Goal: Information Seeking & Learning: Learn about a topic

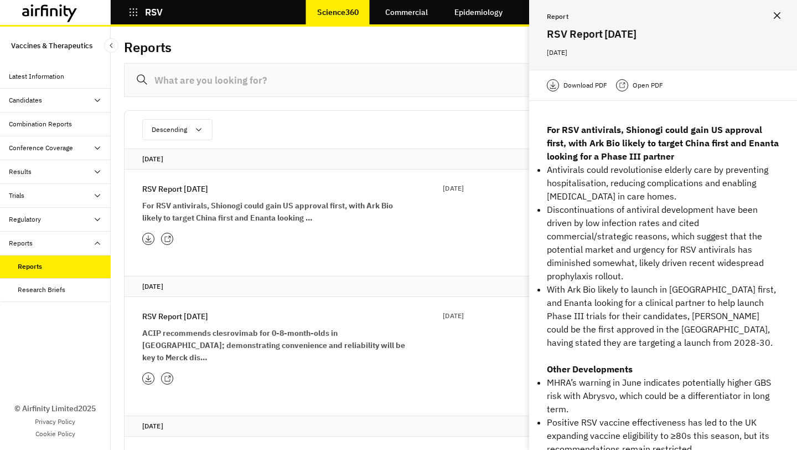
click at [135, 10] on icon "button" at bounding box center [133, 12] width 10 height 10
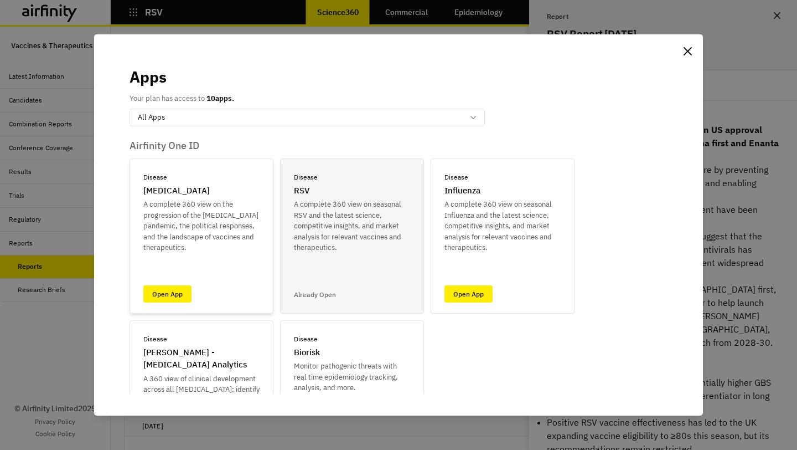
click at [194, 299] on div "Disease [MEDICAL_DATA] A complete 360 view on the progression of the [MEDICAL_D…" at bounding box center [202, 235] width 144 height 155
click at [180, 297] on link "Open App" at bounding box center [167, 293] width 48 height 17
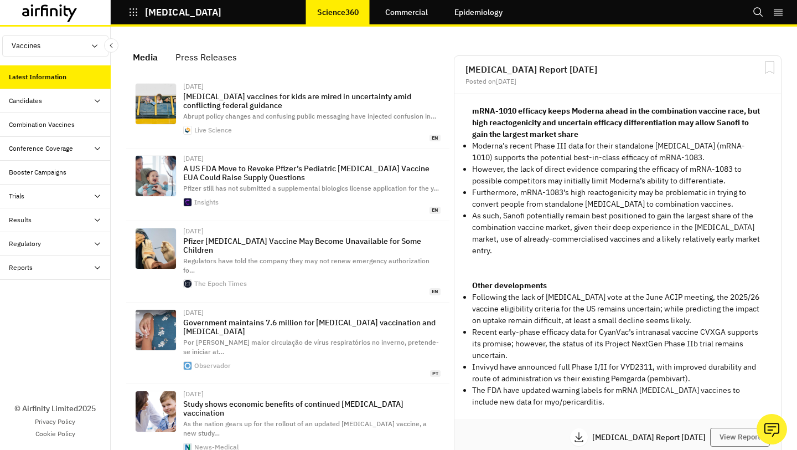
scroll to position [732, 332]
click at [63, 266] on div "Reports" at bounding box center [60, 267] width 102 height 10
click at [56, 291] on div "Reports" at bounding box center [64, 291] width 93 height 10
